Goal: Task Accomplishment & Management: Manage account settings

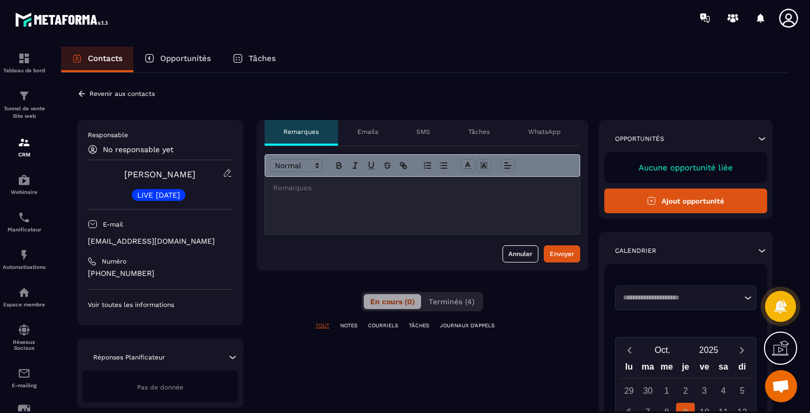
scroll to position [3124, 0]
click at [454, 299] on span "Terminés (4)" at bounding box center [452, 301] width 46 height 9
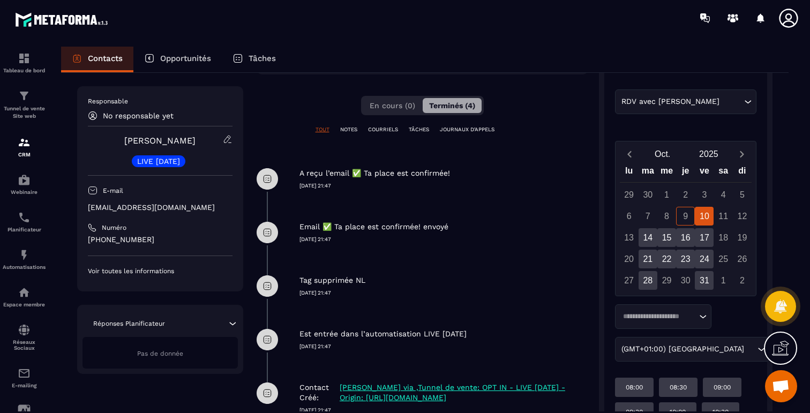
scroll to position [0, 0]
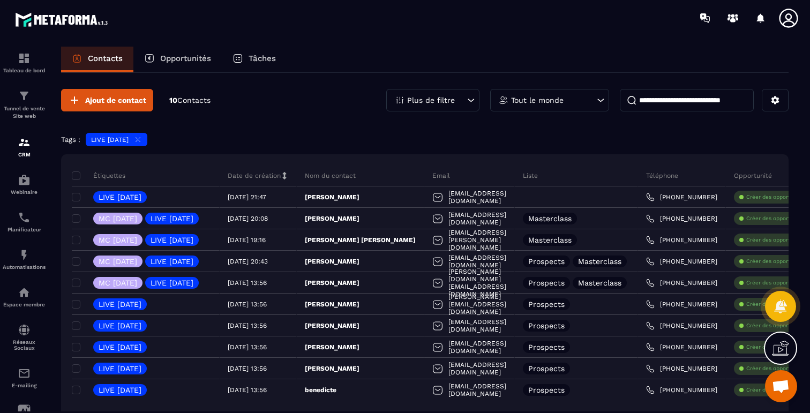
click at [447, 101] on p "Plus de filtre" at bounding box center [431, 100] width 48 height 8
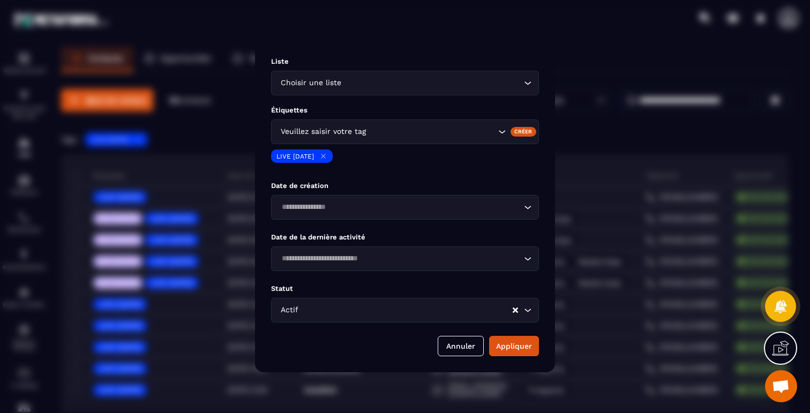
click at [327, 154] on icon "Modal window" at bounding box center [323, 156] width 8 height 8
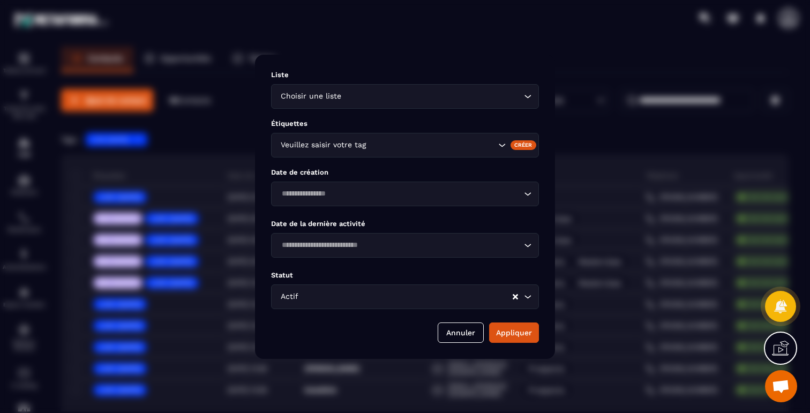
click at [356, 242] on input "Search for option" at bounding box center [399, 246] width 243 height 12
click at [380, 210] on div "Liste Choisir une liste Loading... Étiquettes Veuillez saisir votre tag Créer D…" at bounding box center [405, 207] width 300 height 304
click at [346, 96] on input "Search for option" at bounding box center [433, 97] width 178 height 12
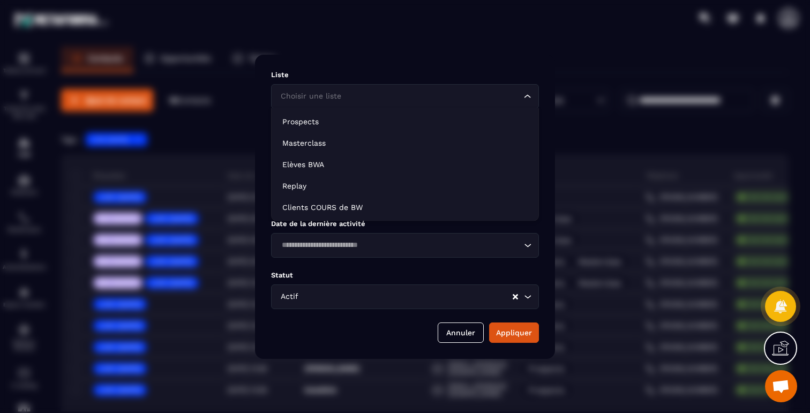
click at [346, 96] on input "Search for option" at bounding box center [399, 97] width 243 height 12
click at [344, 77] on p "Liste" at bounding box center [405, 75] width 268 height 8
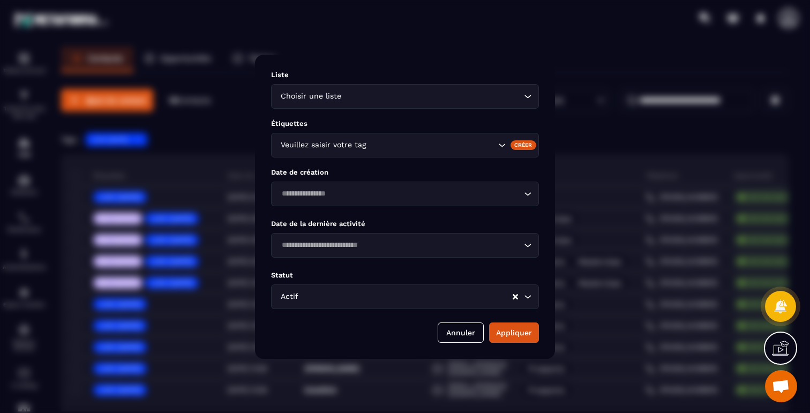
click at [340, 313] on div "Liste Choisir une liste Loading... Étiquettes Veuillez saisir votre tag Créer D…" at bounding box center [405, 207] width 300 height 304
click at [342, 292] on input "Search for option" at bounding box center [406, 297] width 211 height 12
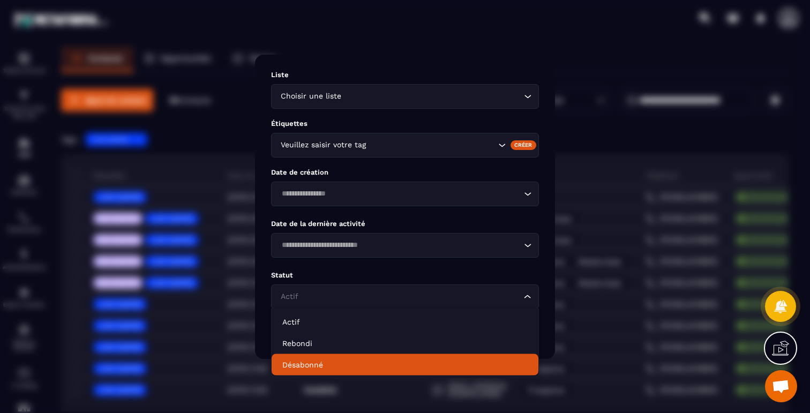
click at [317, 363] on p "Désabonné" at bounding box center [404, 365] width 245 height 11
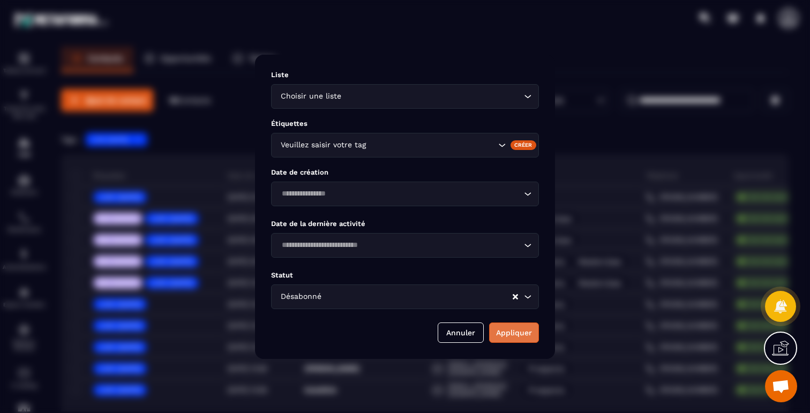
click at [509, 329] on button "Appliquer" at bounding box center [514, 333] width 50 height 20
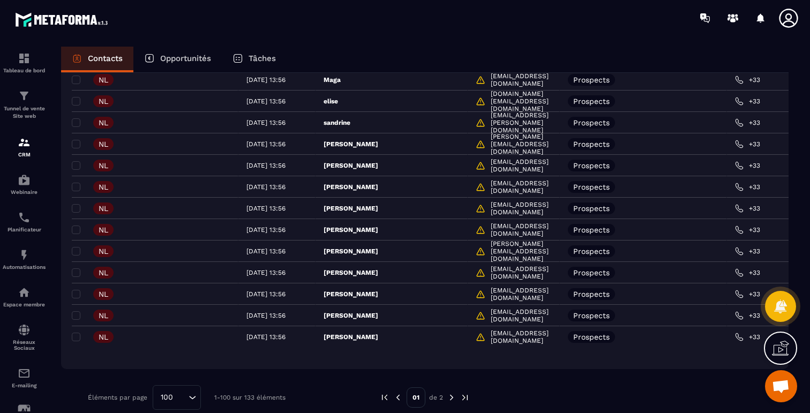
scroll to position [1975, 0]
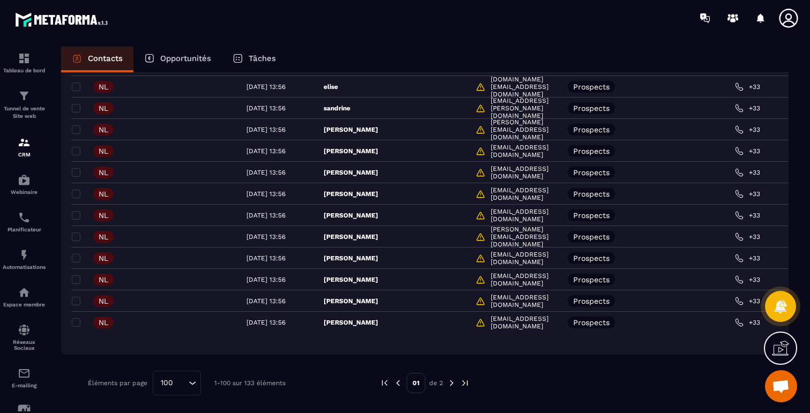
click at [453, 383] on img at bounding box center [452, 383] width 10 height 10
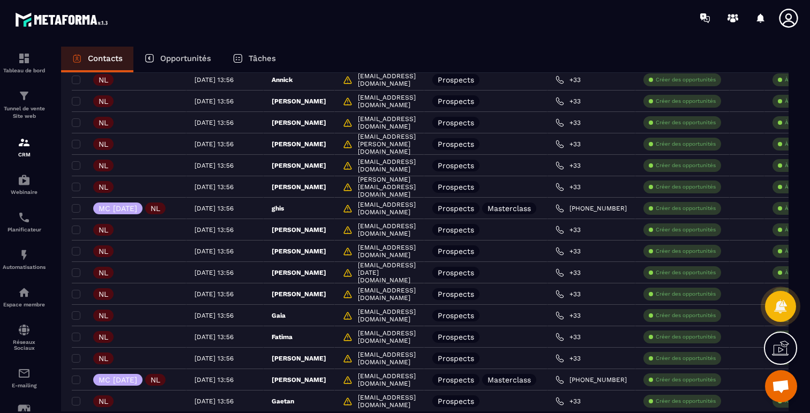
scroll to position [0, 0]
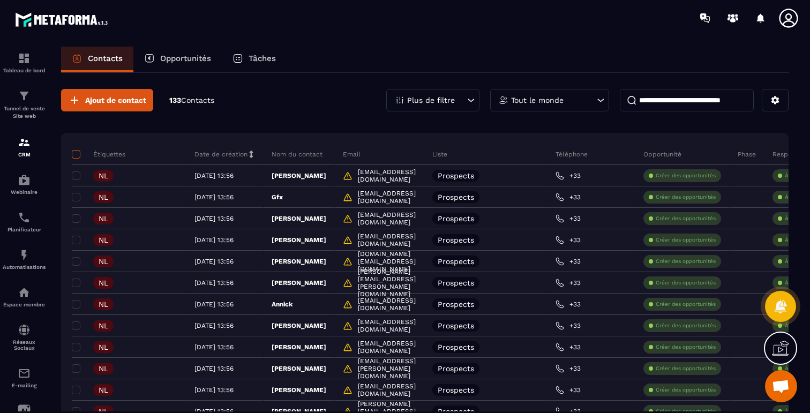
click at [75, 155] on span at bounding box center [76, 154] width 9 height 9
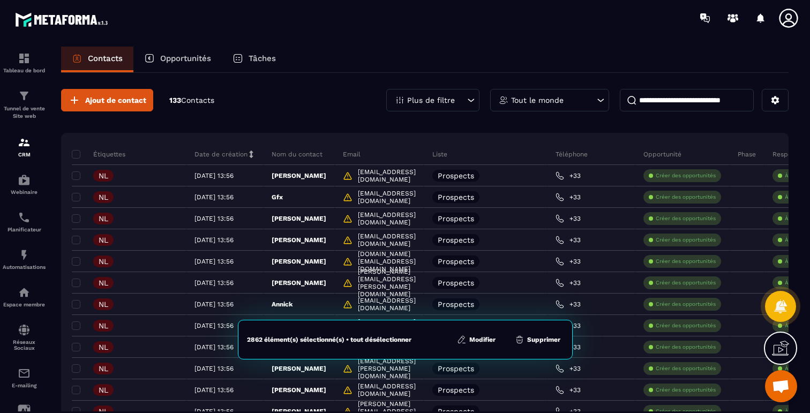
click at [20, 140] on img at bounding box center [24, 142] width 13 height 13
click at [20, 89] on link "Tunnel de vente Site web" at bounding box center [24, 104] width 43 height 47
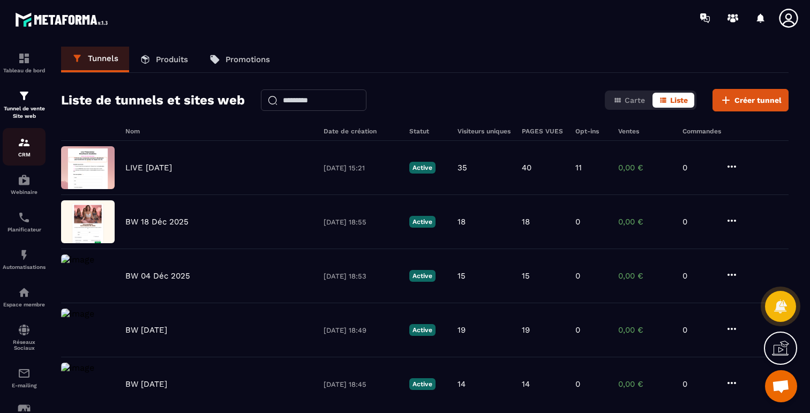
click at [24, 155] on p "CRM" at bounding box center [24, 155] width 43 height 6
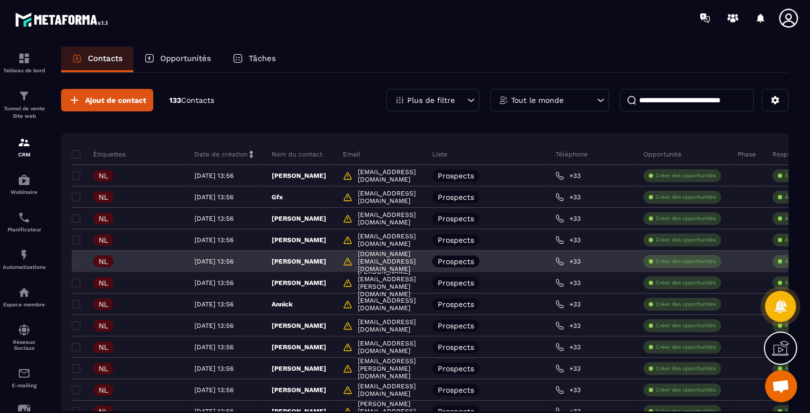
scroll to position [1, 0]
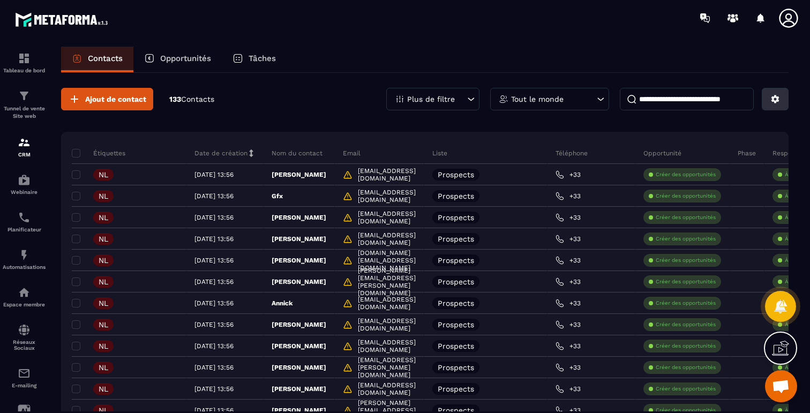
click at [781, 93] on button at bounding box center [775, 99] width 27 height 23
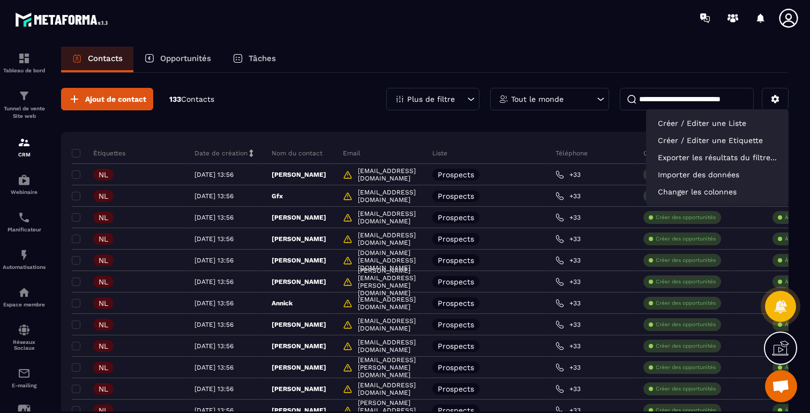
click at [303, 109] on div "Ajout de contact 133 Contacts Plus de filtre Tout le monde Créer / Editer une L…" at bounding box center [425, 99] width 728 height 23
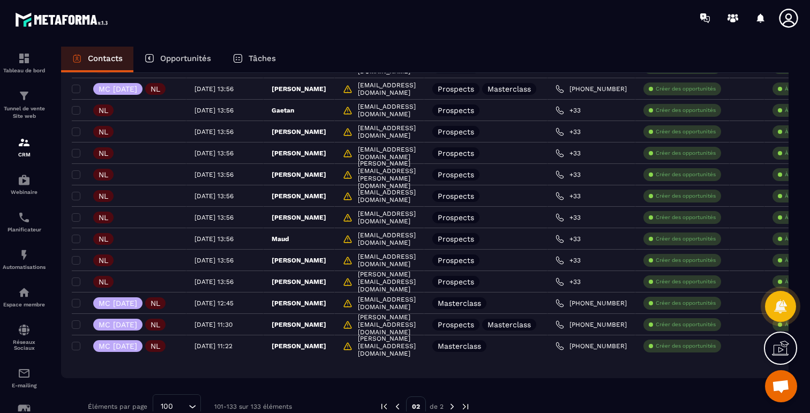
scroll to position [539, 0]
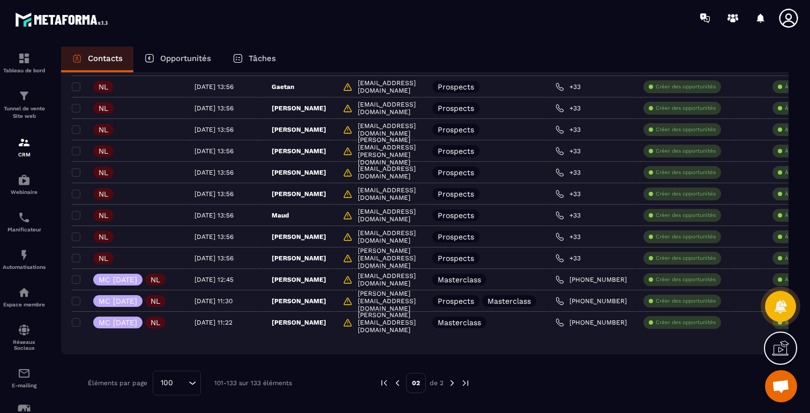
click at [396, 381] on img at bounding box center [398, 383] width 10 height 10
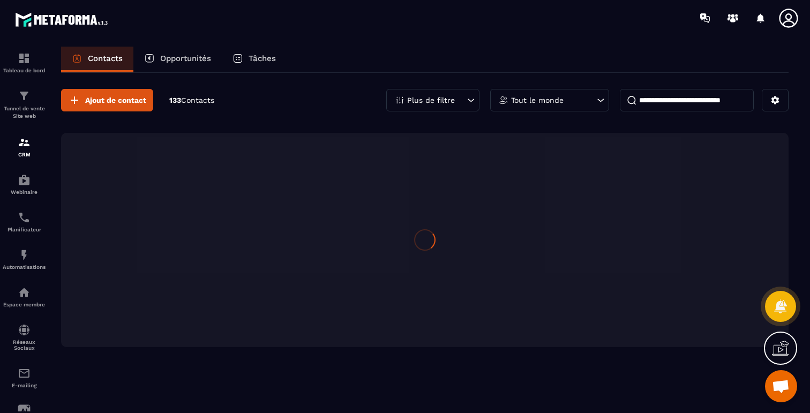
scroll to position [0, 0]
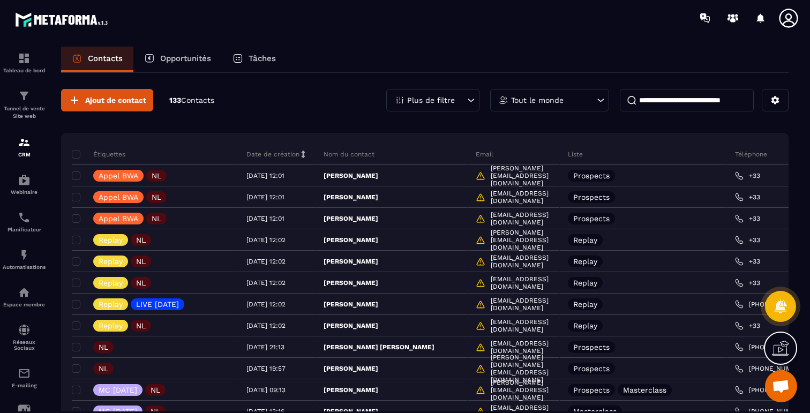
click at [419, 95] on div "Plus de filtre" at bounding box center [432, 100] width 93 height 23
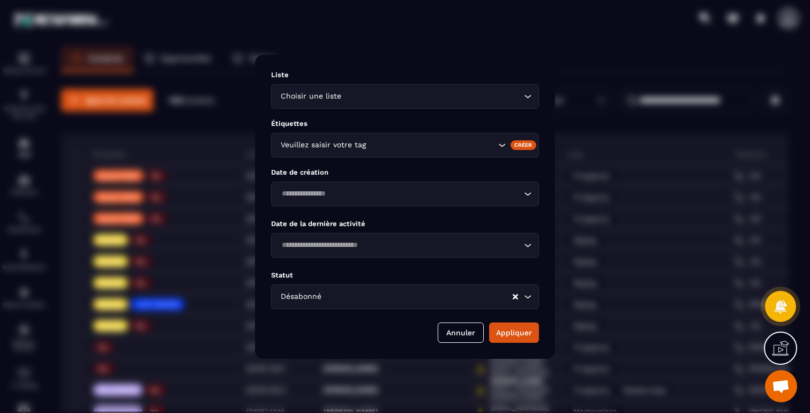
click at [442, 248] on input "Search for option" at bounding box center [399, 246] width 243 height 12
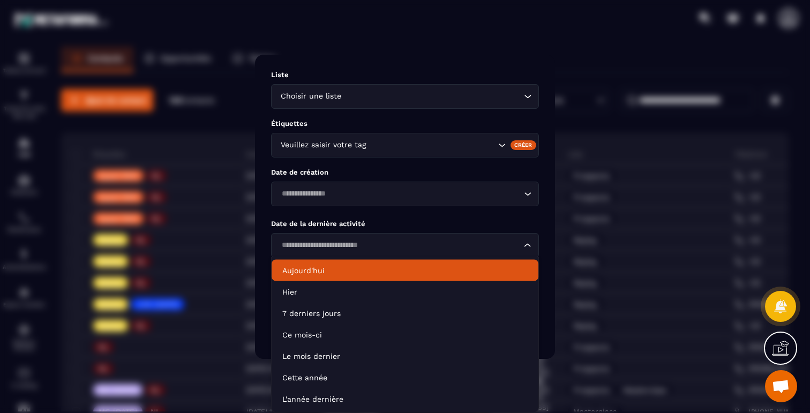
click at [320, 268] on p "Aujourd'hui" at bounding box center [404, 270] width 245 height 11
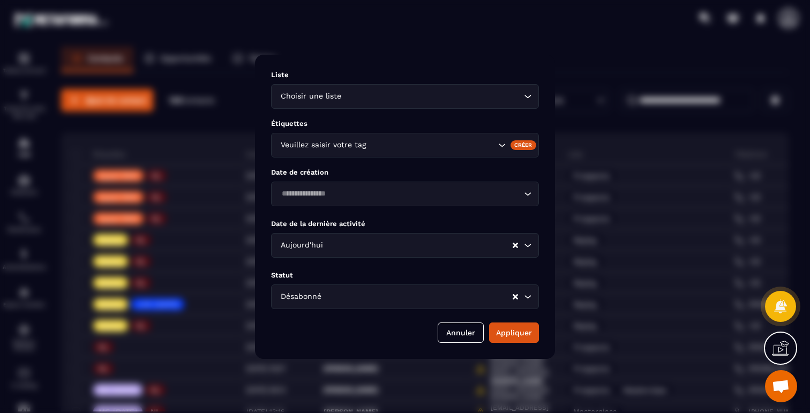
click at [516, 345] on div "Liste Choisir une liste Loading... Étiquettes Veuillez saisir votre tag Créer D…" at bounding box center [405, 207] width 300 height 304
click at [514, 331] on button "Appliquer" at bounding box center [514, 333] width 50 height 20
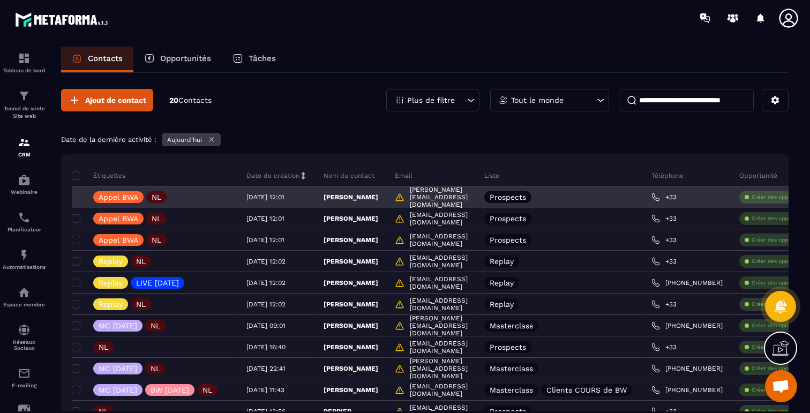
click at [378, 193] on p "[PERSON_NAME]" at bounding box center [351, 197] width 55 height 9
